Goal: Task Accomplishment & Management: Manage account settings

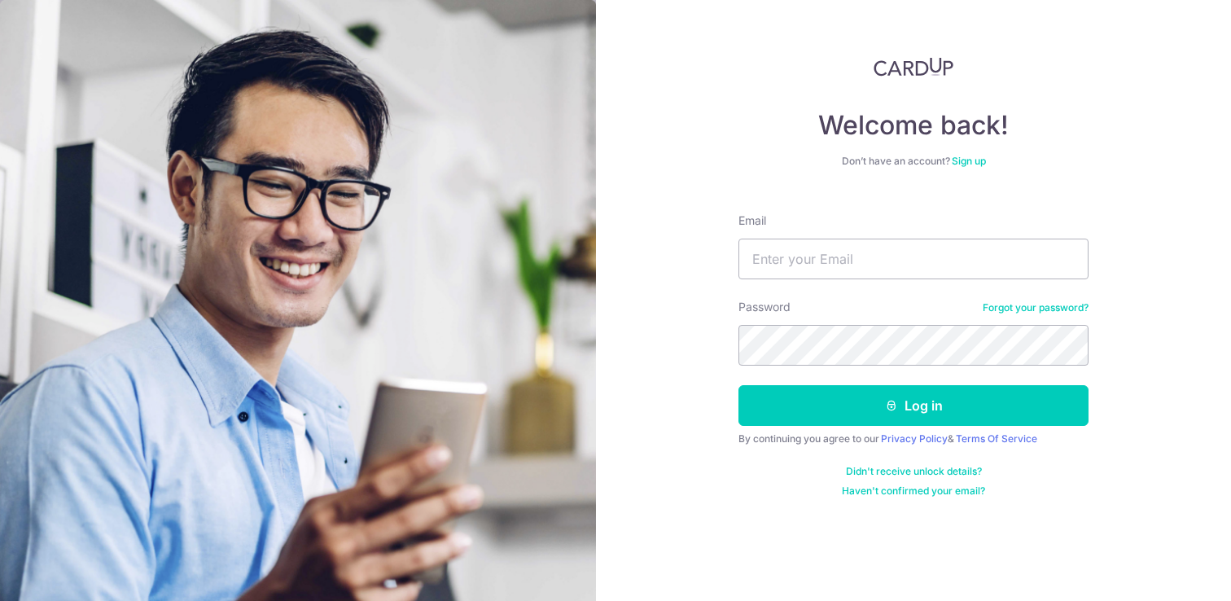
click at [795, 255] on input "Email" at bounding box center [914, 259] width 350 height 41
click at [772, 262] on input "Email" at bounding box center [914, 259] width 350 height 41
click at [866, 261] on input "jacquelyn" at bounding box center [914, 259] width 350 height 41
type input "[PERSON_NAME][EMAIL_ADDRESS][DOMAIN_NAME]"
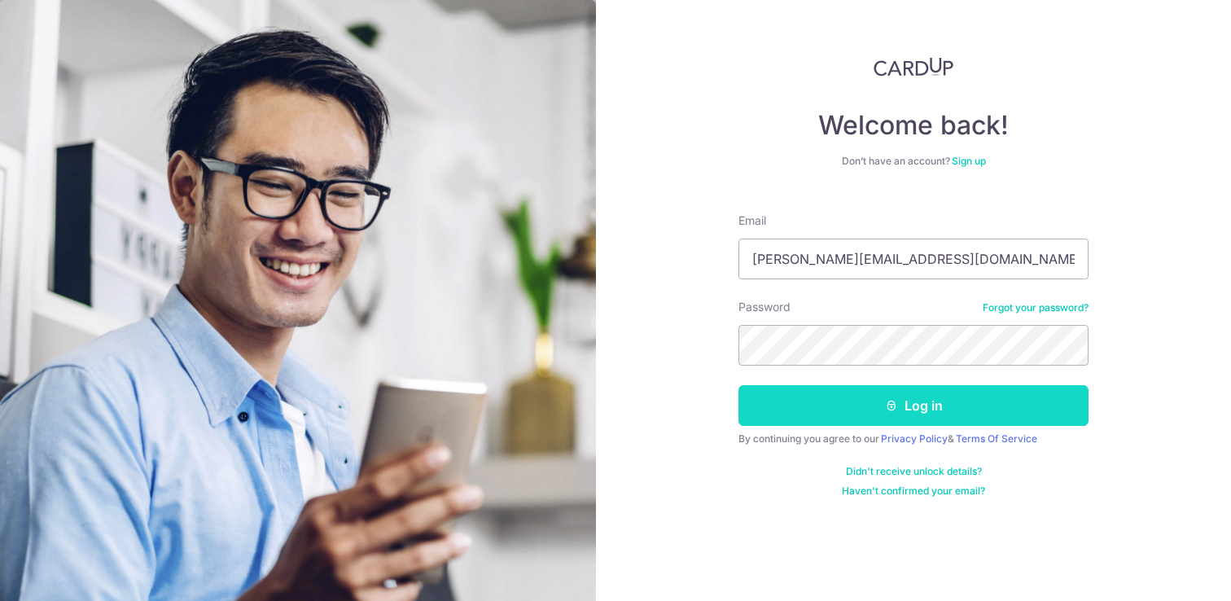
click at [923, 406] on button "Log in" at bounding box center [914, 405] width 350 height 41
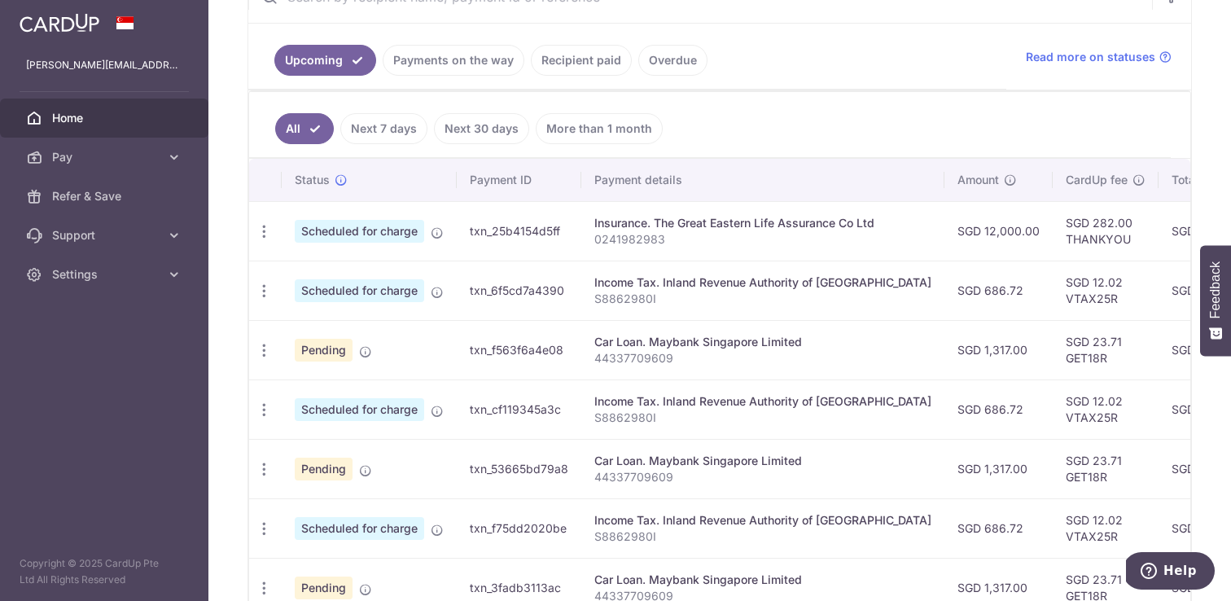
scroll to position [345, 0]
click at [257, 353] on icon "button" at bounding box center [264, 349] width 17 height 17
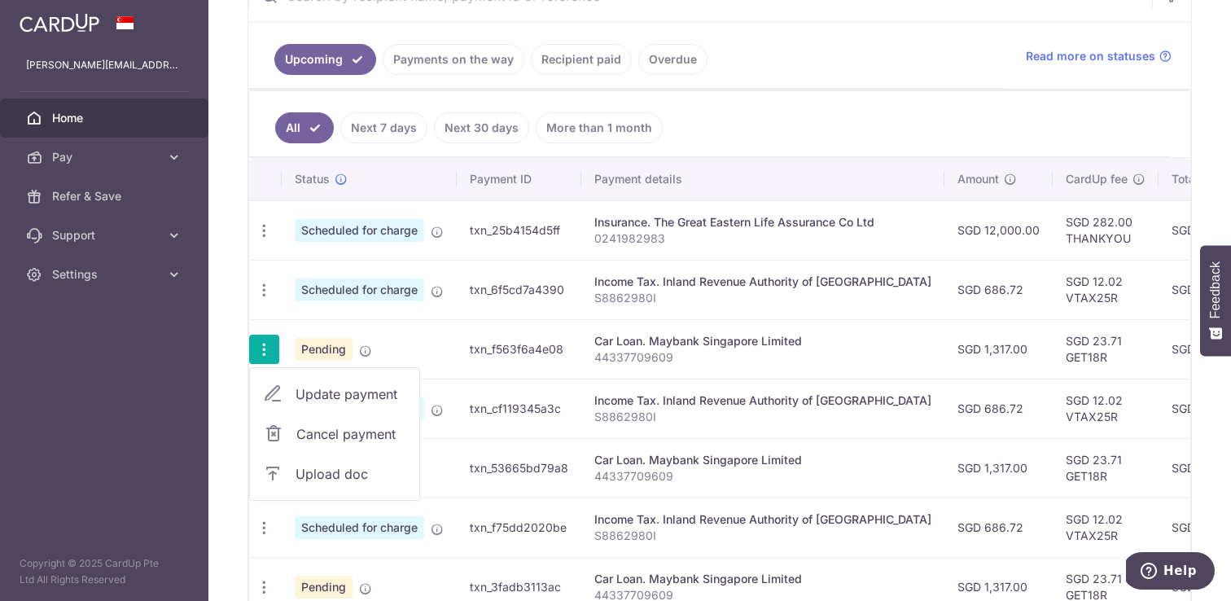
click at [325, 432] on span "Cancel payment" at bounding box center [350, 434] width 109 height 20
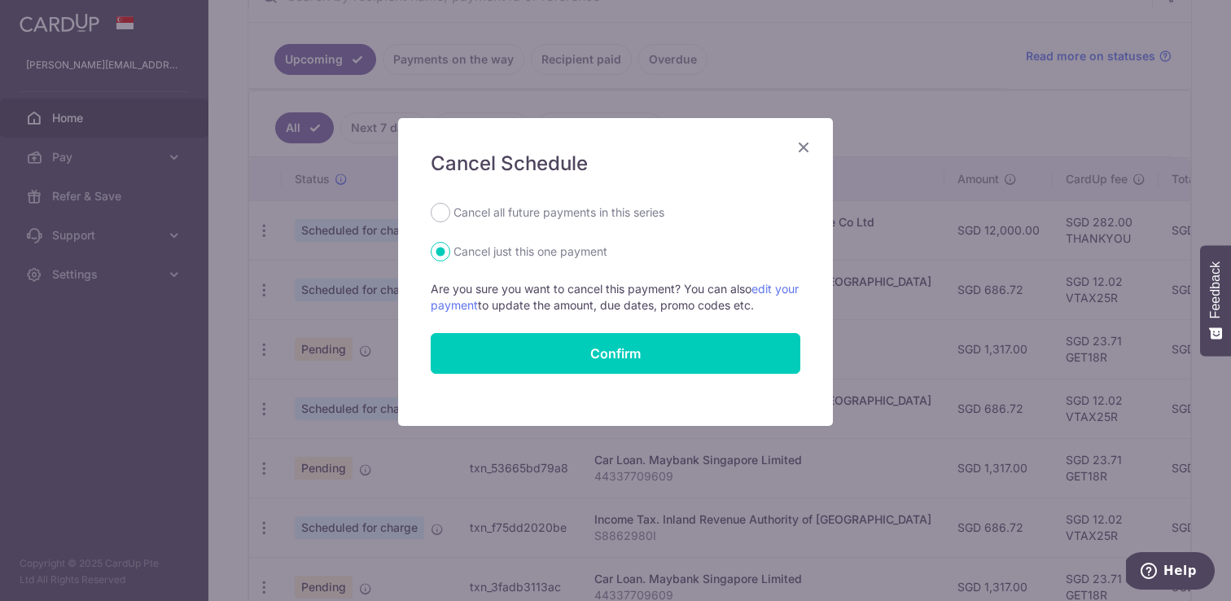
click at [548, 200] on div "Cancel Schedule Cancel all future payments in this series Cancel just this one …" at bounding box center [615, 272] width 435 height 308
click at [540, 210] on label "Cancel all future payments in this series" at bounding box center [559, 213] width 211 height 20
click at [450, 210] on input "Cancel all future payments in this series" at bounding box center [441, 213] width 20 height 20
radio input "true"
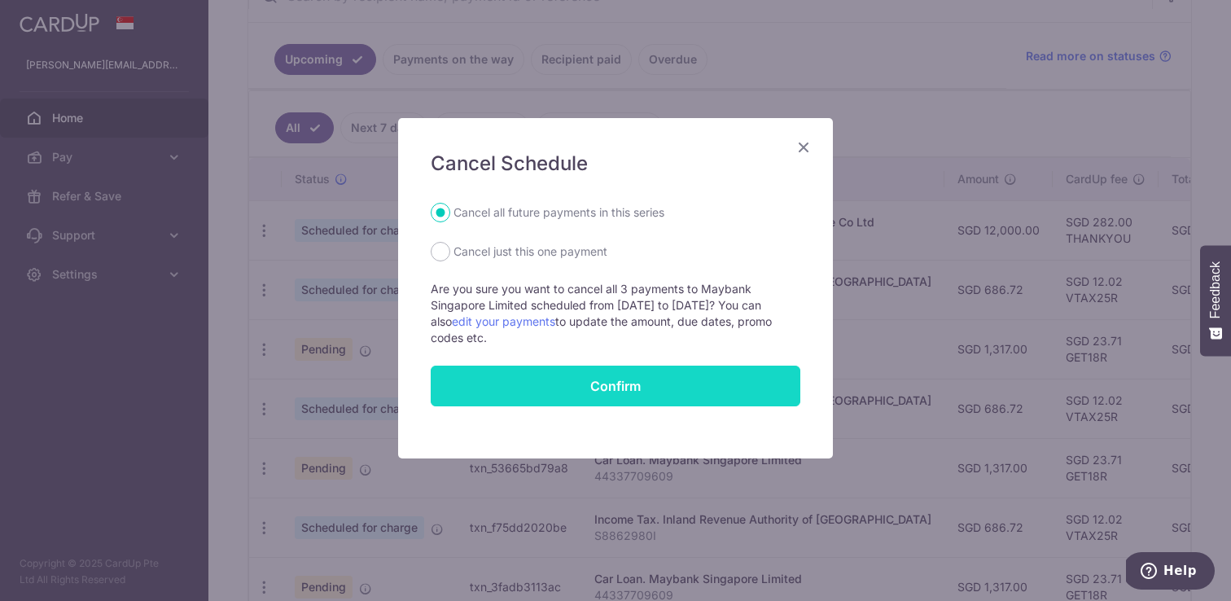
click at [536, 380] on button "Confirm" at bounding box center [616, 386] width 370 height 41
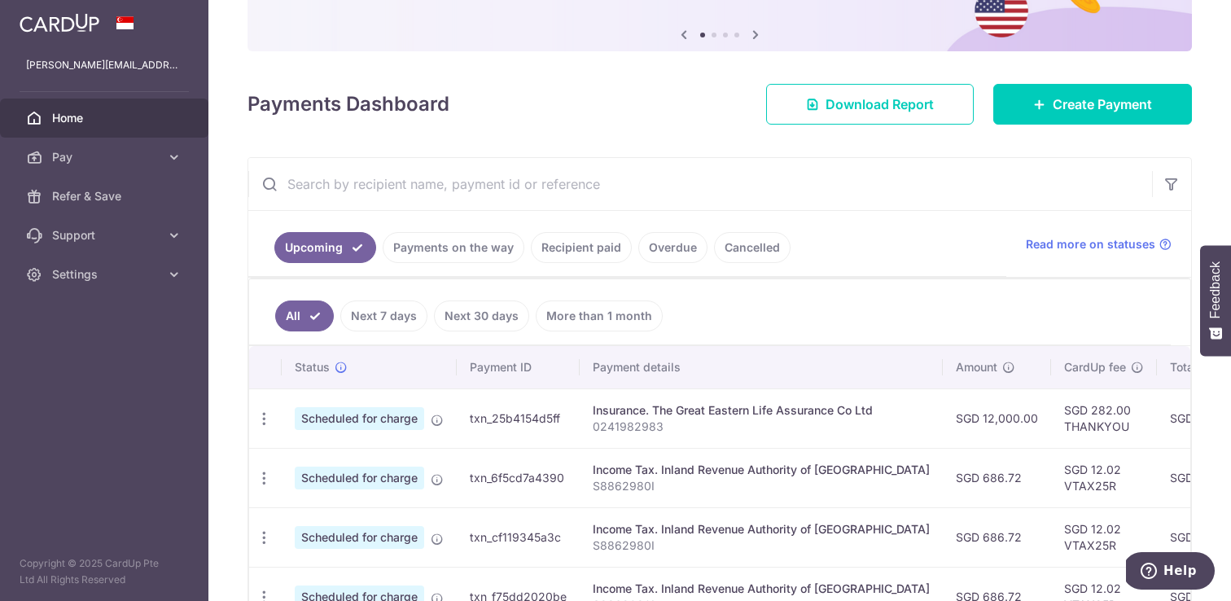
scroll to position [213, 0]
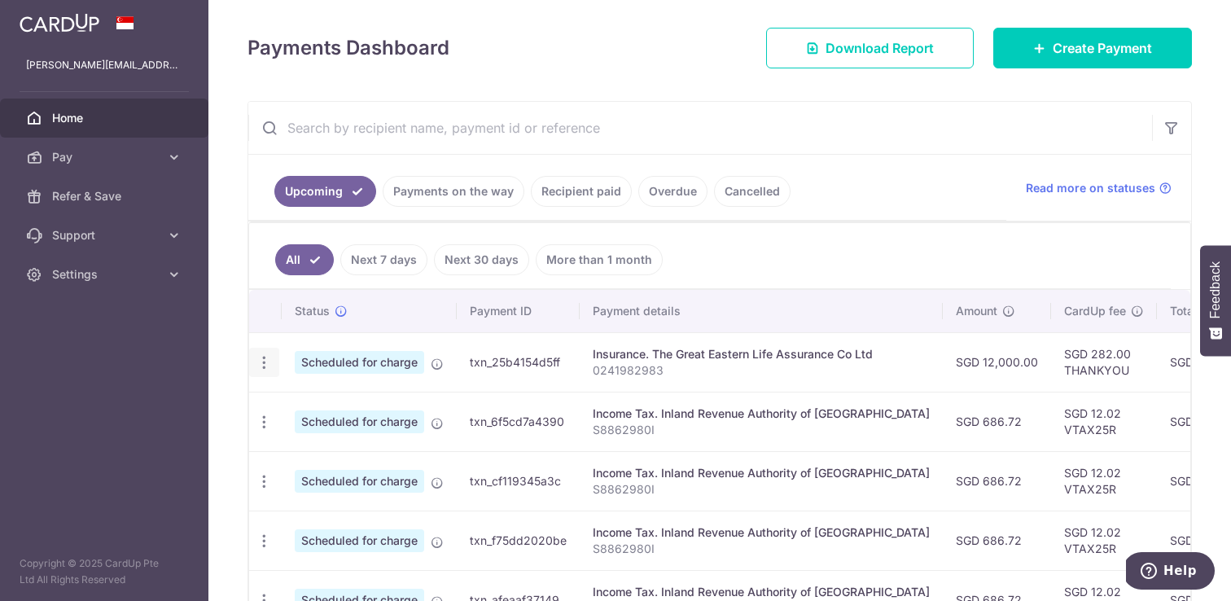
click at [264, 362] on icon "button" at bounding box center [264, 362] width 17 height 17
